Goal: Find specific page/section: Find specific page/section

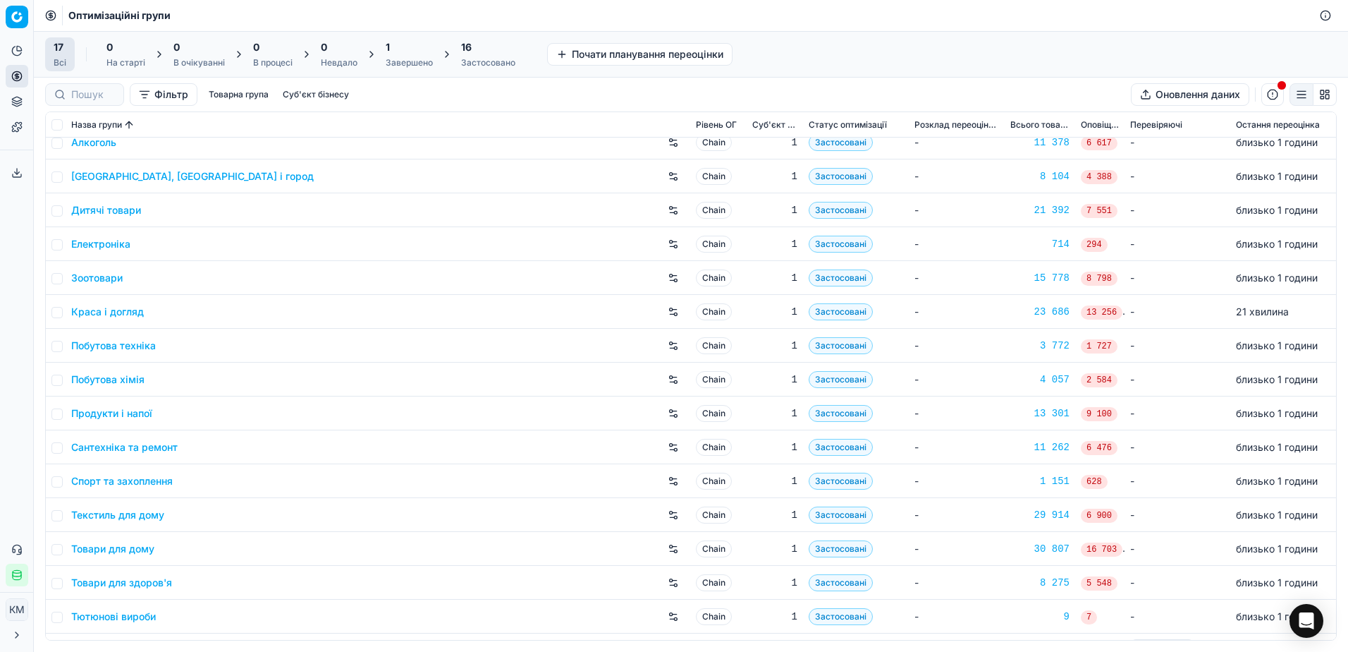
scroll to position [73, 0]
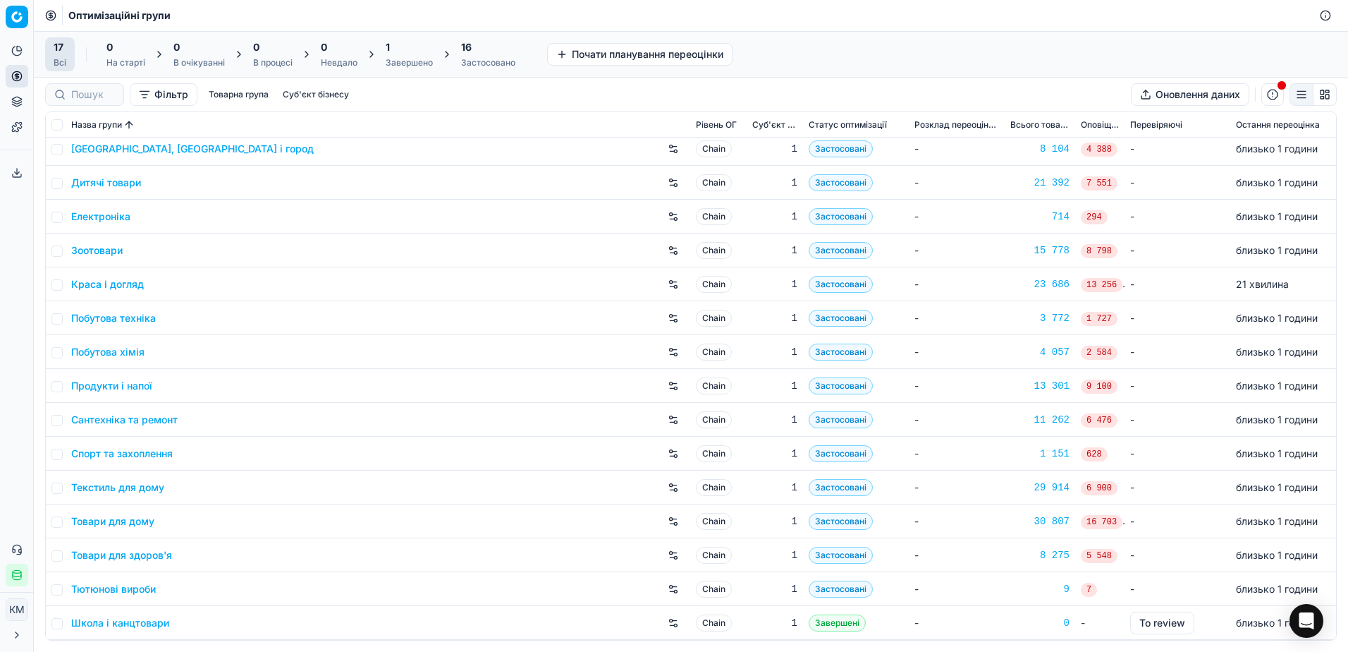
click at [104, 149] on link "[GEOGRAPHIC_DATA], [GEOGRAPHIC_DATA] і город" at bounding box center [192, 149] width 243 height 14
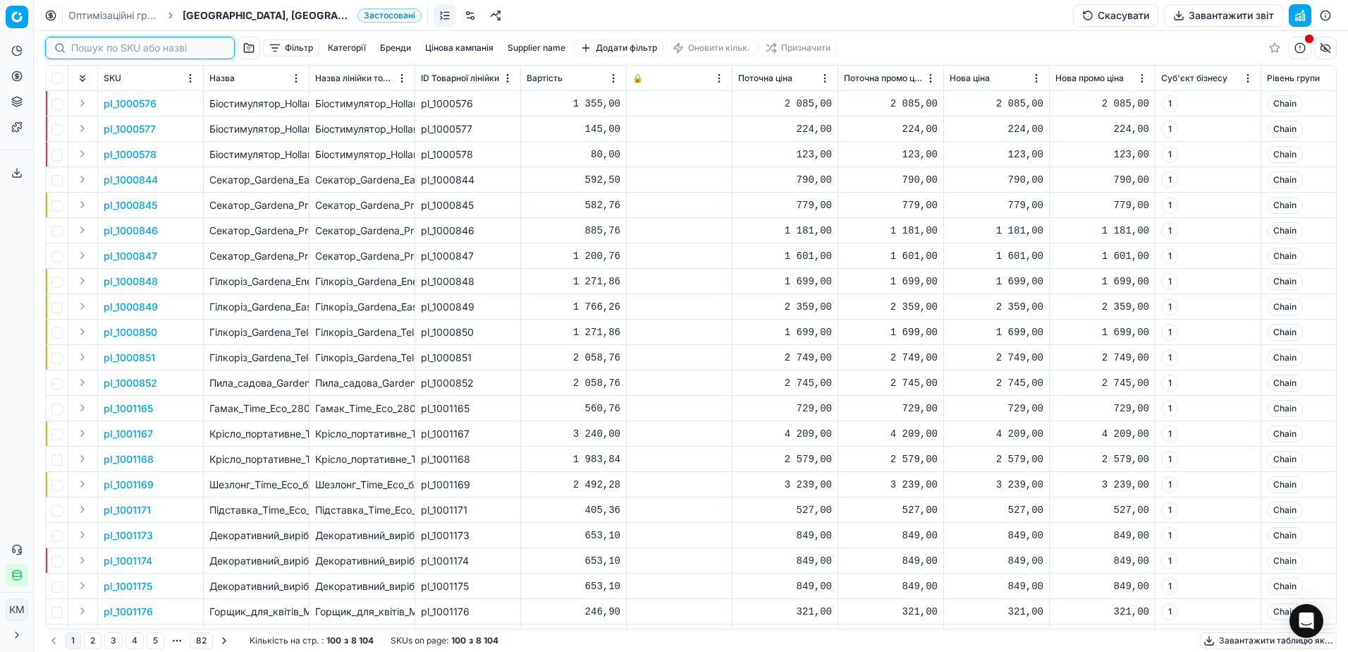
click at [91, 42] on input at bounding box center [148, 48] width 154 height 14
paste input "636125"
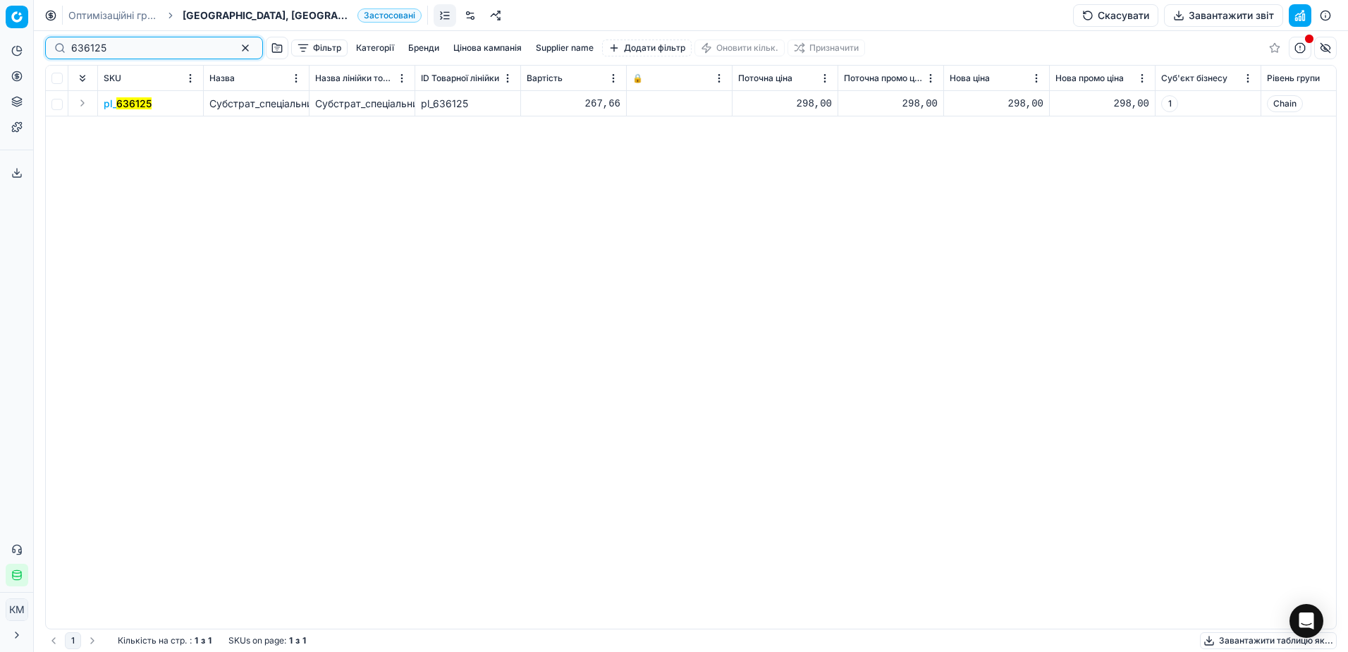
type input "636125"
click at [83, 102] on button "Expand" at bounding box center [82, 103] width 17 height 17
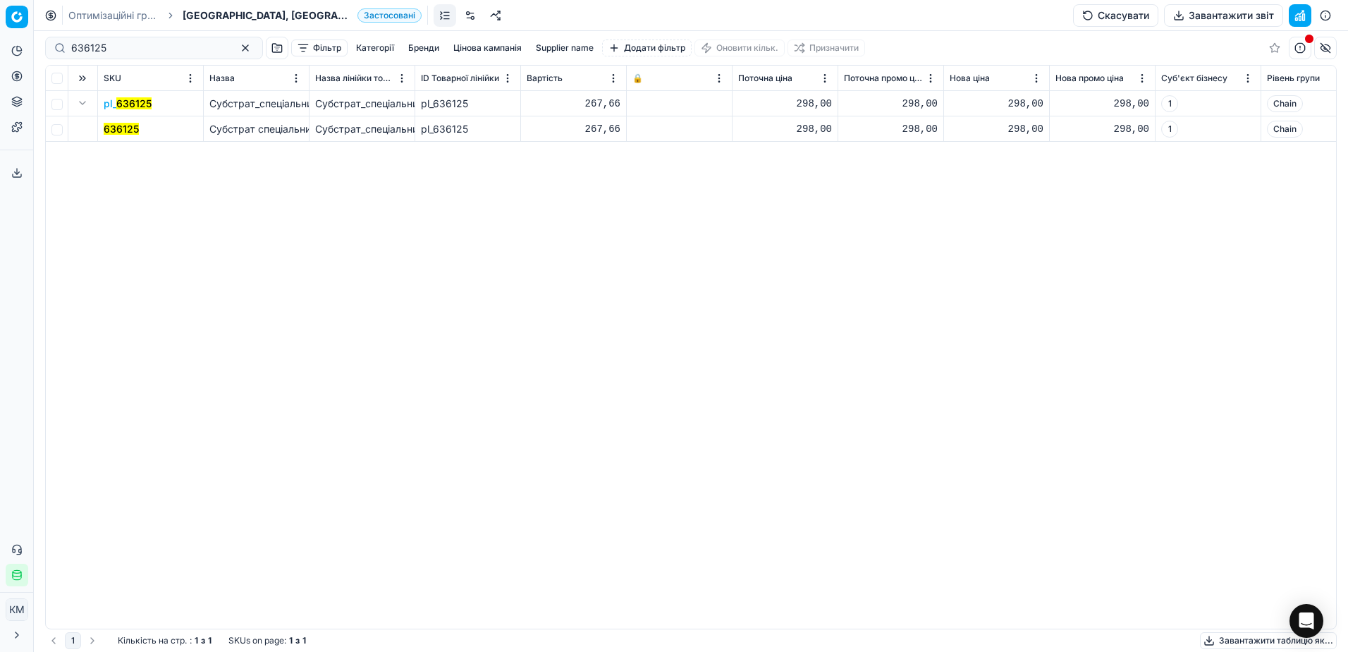
click at [848, 133] on div "298,00" at bounding box center [891, 129] width 94 height 14
click at [829, 129] on div "298,00" at bounding box center [785, 129] width 94 height 14
